Goal: Navigation & Orientation: Find specific page/section

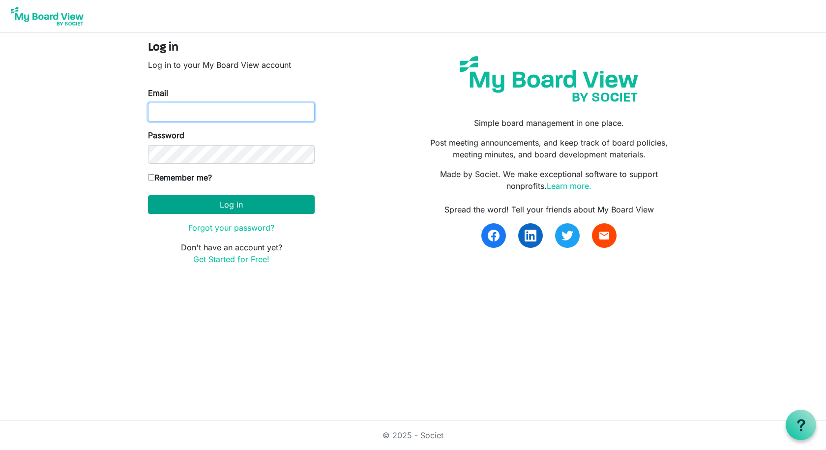
type input "paulamiles74@gmail.com"
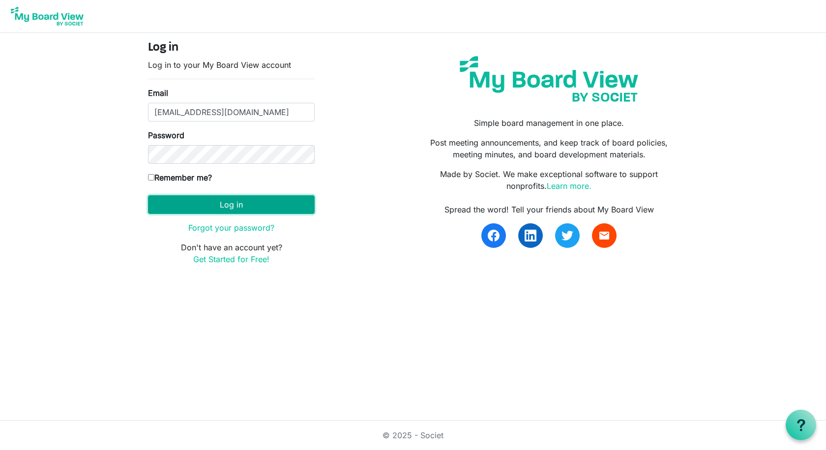
click at [256, 202] on button "Log in" at bounding box center [231, 204] width 167 height 19
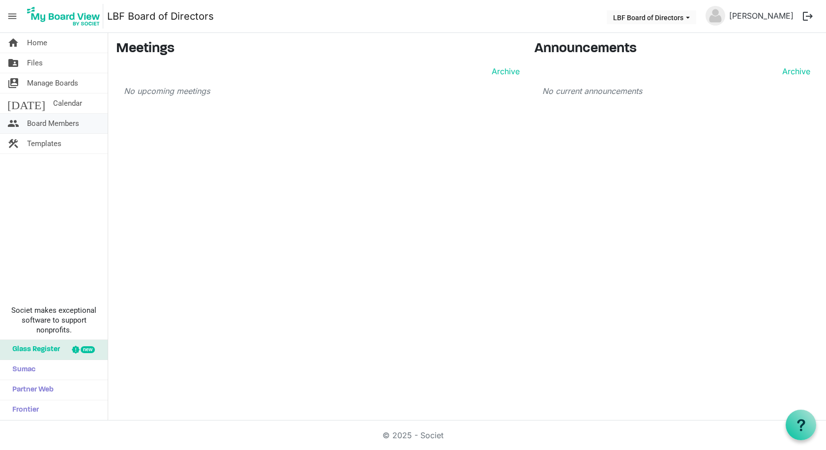
click at [49, 117] on span "Board Members" at bounding box center [53, 124] width 52 height 20
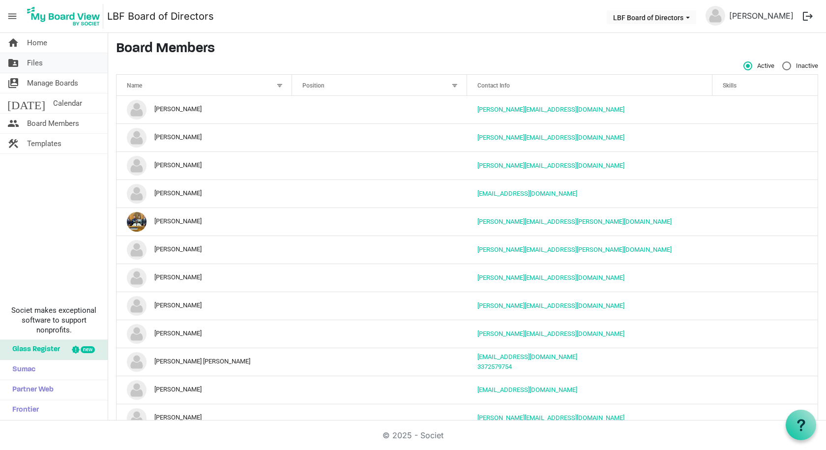
click at [37, 64] on span "Files" at bounding box center [35, 63] width 16 height 20
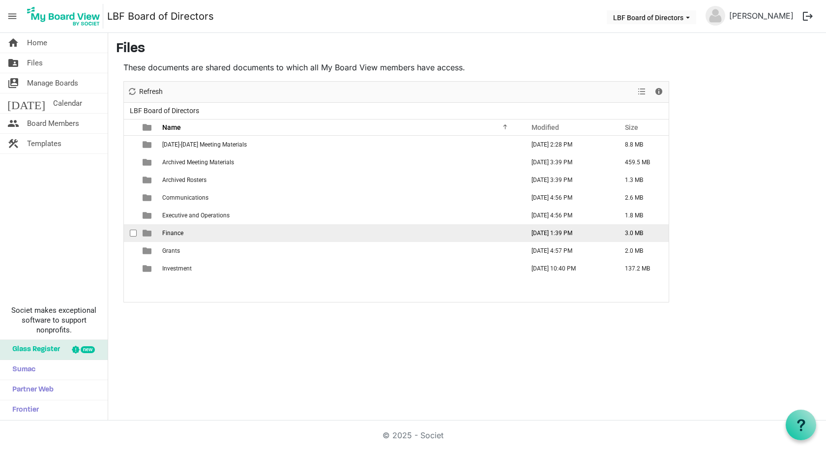
click at [172, 234] on span "Finance" at bounding box center [172, 233] width 21 height 7
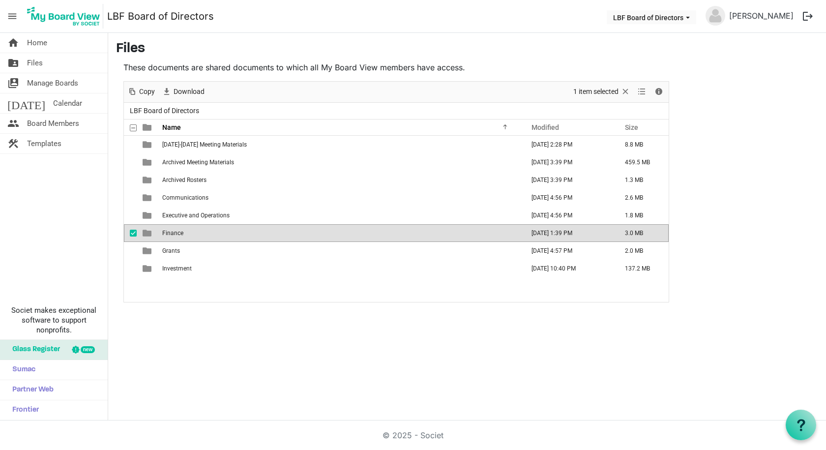
click at [172, 234] on span "Finance" at bounding box center [172, 233] width 21 height 7
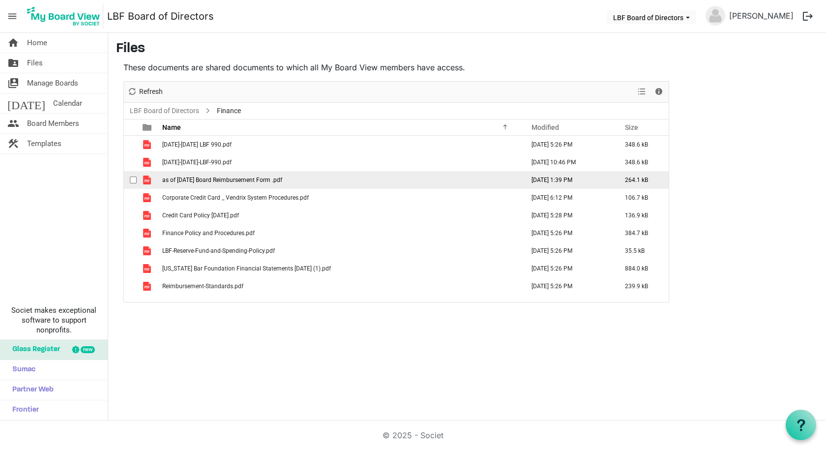
click at [254, 180] on span "as of 1.01.2025 Board Reimbursement Form .pdf" at bounding box center [222, 180] width 120 height 7
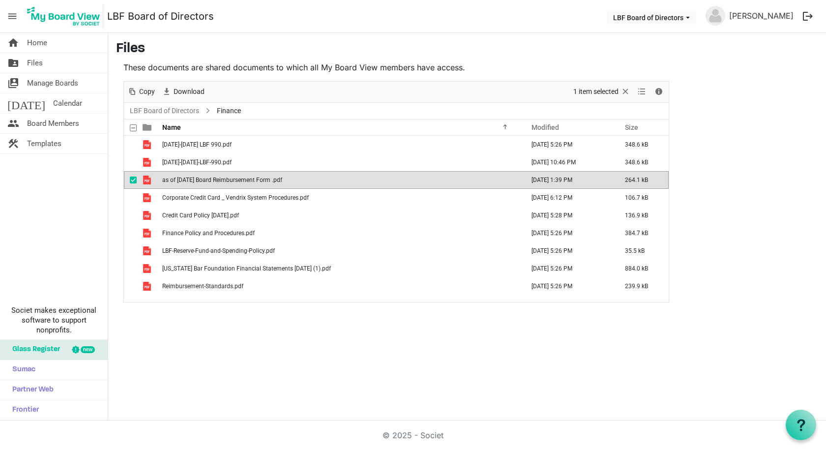
click at [254, 180] on span "as of 1.01.2025 Board Reimbursement Form .pdf" at bounding box center [222, 180] width 120 height 7
click at [36, 64] on span "Files" at bounding box center [35, 63] width 16 height 20
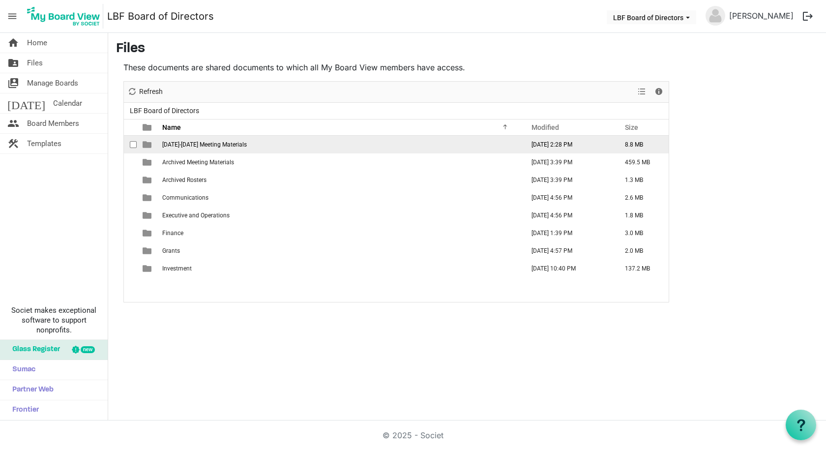
click at [199, 146] on span "[DATE]-[DATE] Meeting Materials" at bounding box center [204, 144] width 85 height 7
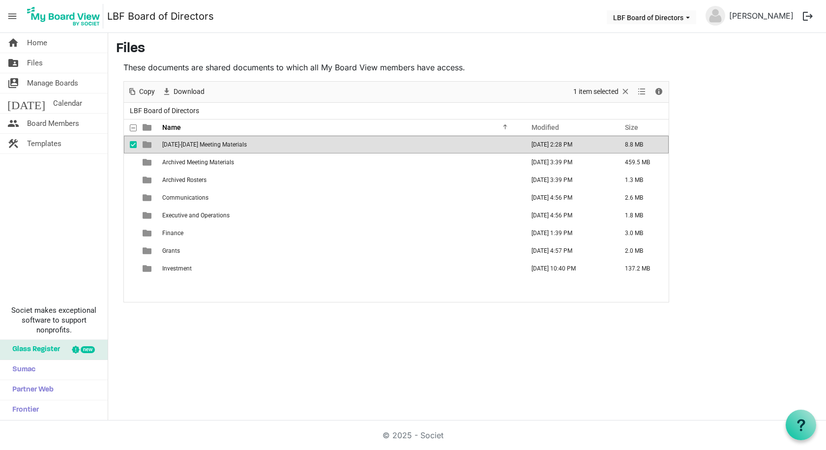
click at [199, 145] on span "2025-2026 Meeting Materials" at bounding box center [204, 144] width 85 height 7
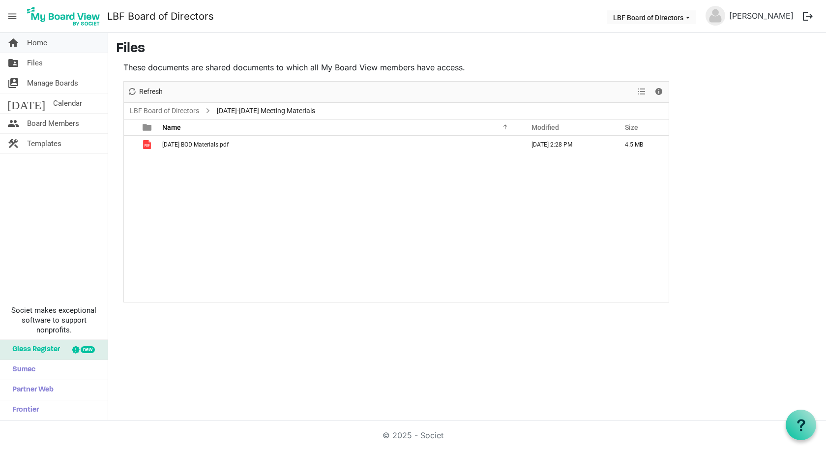
click at [30, 41] on span "Home" at bounding box center [37, 43] width 20 height 20
